Goal: Go to known website: Access a specific website the user already knows

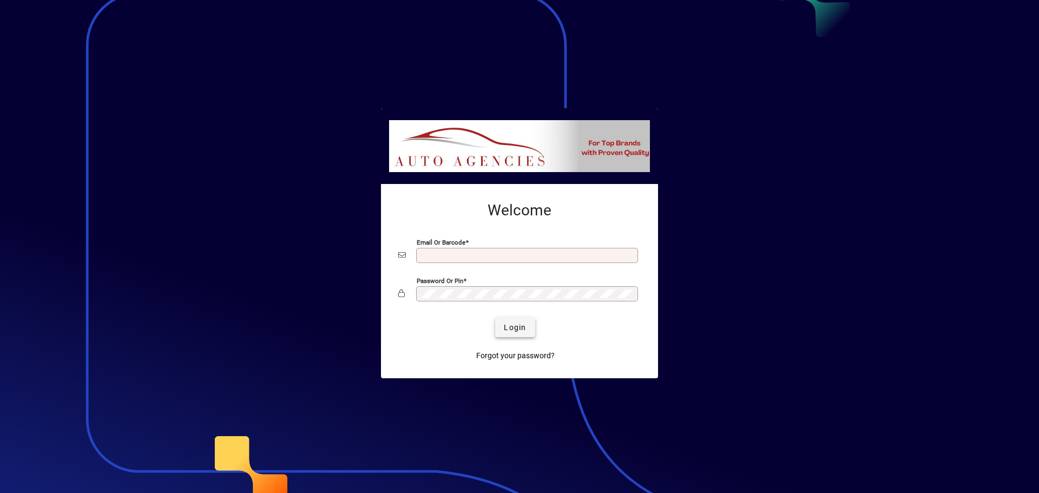
type input "**********"
click at [511, 326] on span "Login" at bounding box center [515, 327] width 22 height 11
